Goal: Task Accomplishment & Management: Manage account settings

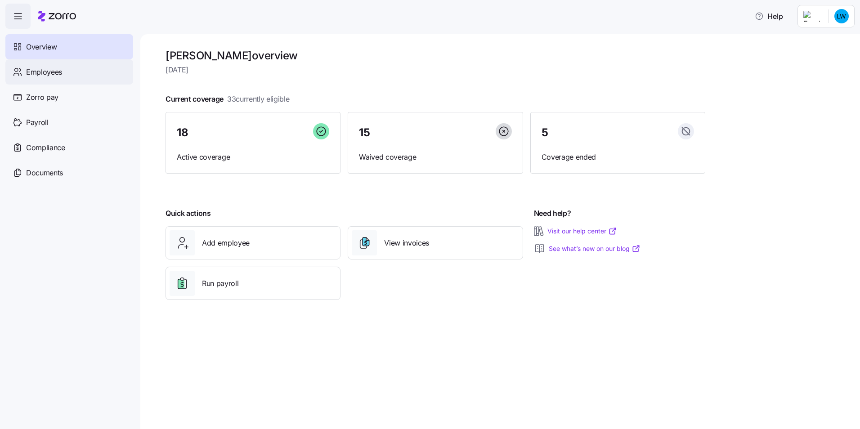
click at [54, 72] on span "Employees" at bounding box center [44, 72] width 36 height 11
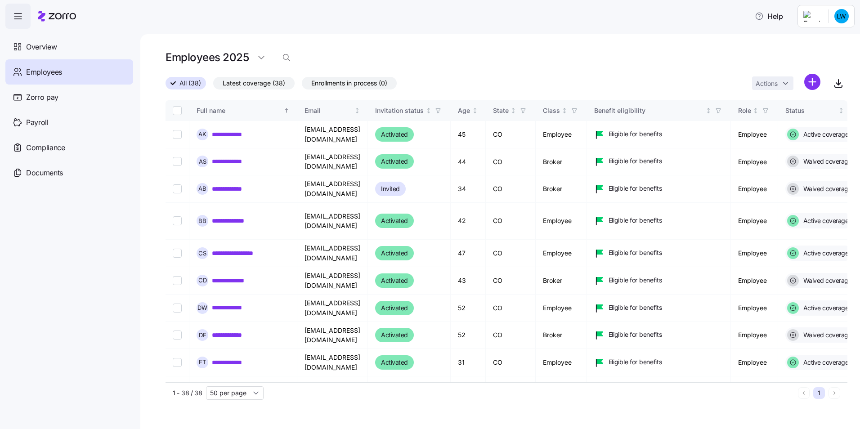
click at [247, 84] on span "Latest coverage (38)" at bounding box center [254, 83] width 63 height 12
click at [213, 86] on input "Latest coverage (38)" at bounding box center [213, 86] width 0 height 0
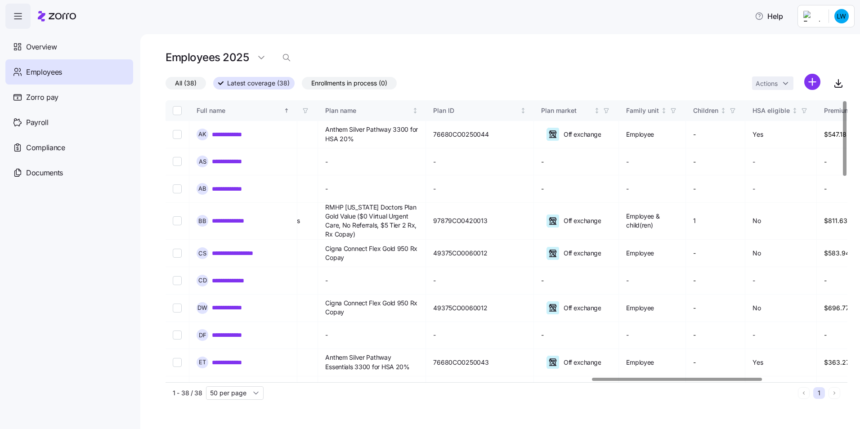
scroll to position [0, 1708]
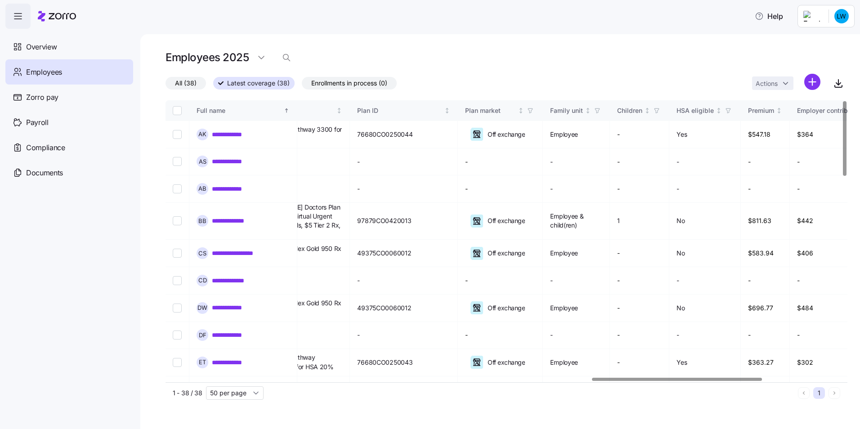
click at [677, 383] on div at bounding box center [504, 379] width 677 height 5
click at [839, 83] on icon "button" at bounding box center [839, 82] width 0 height 5
